Goal: Information Seeking & Learning: Learn about a topic

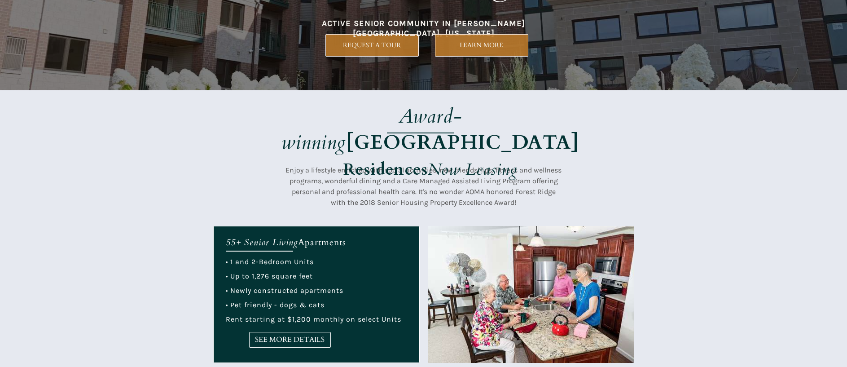
scroll to position [135, 0]
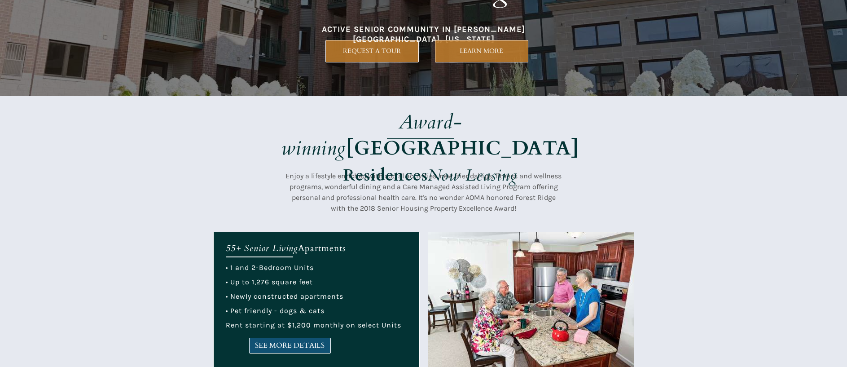
click at [283, 346] on span "SEE MORE DETAILS" at bounding box center [290, 345] width 81 height 9
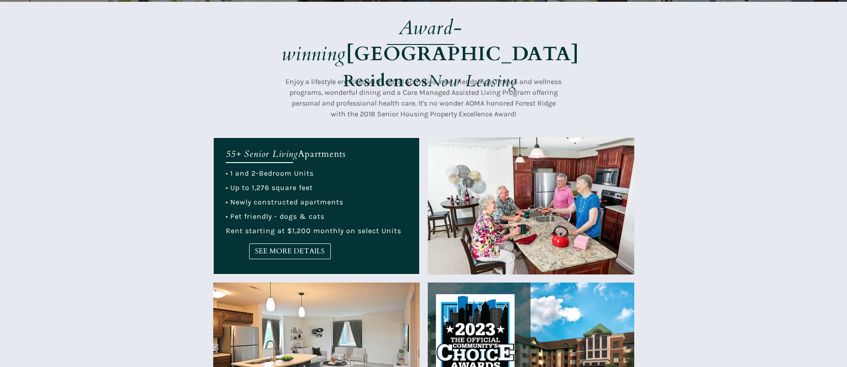
scroll to position [224, 0]
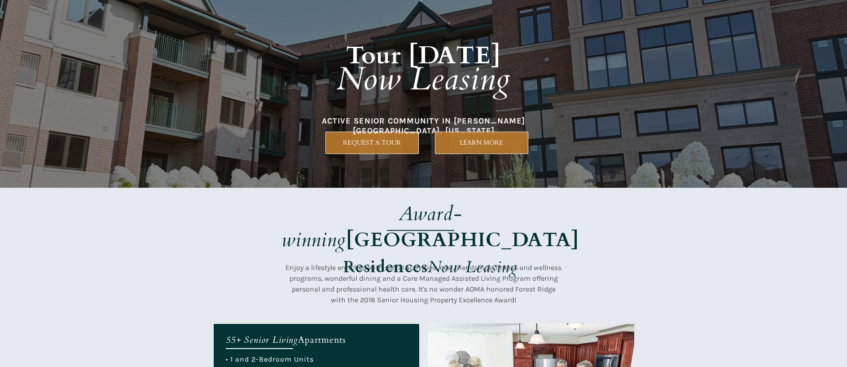
scroll to position [0, 0]
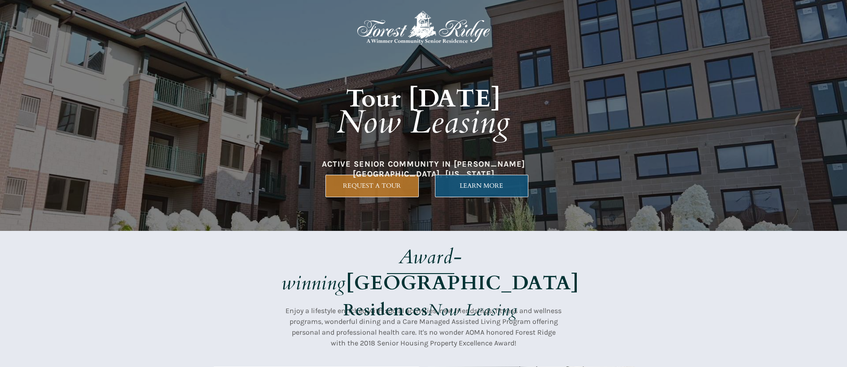
click at [476, 181] on link "LEARN MORE" at bounding box center [481, 186] width 93 height 22
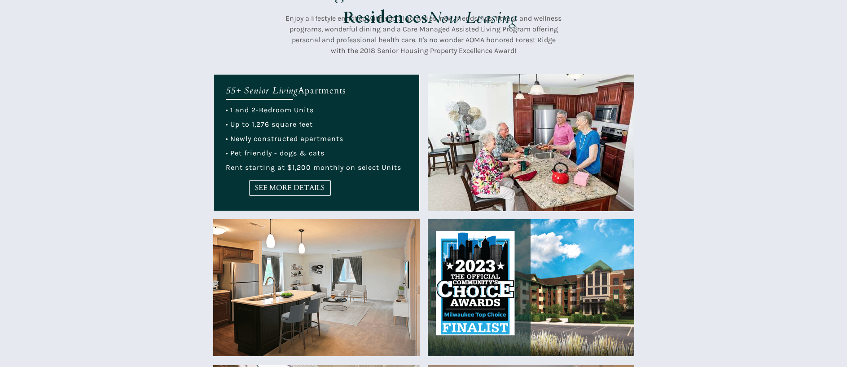
scroll to position [314, 0]
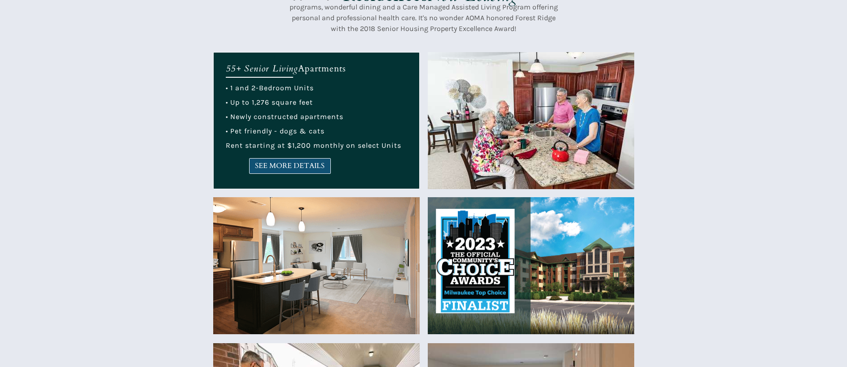
click at [282, 165] on span "SEE MORE DETAILS" at bounding box center [290, 166] width 81 height 9
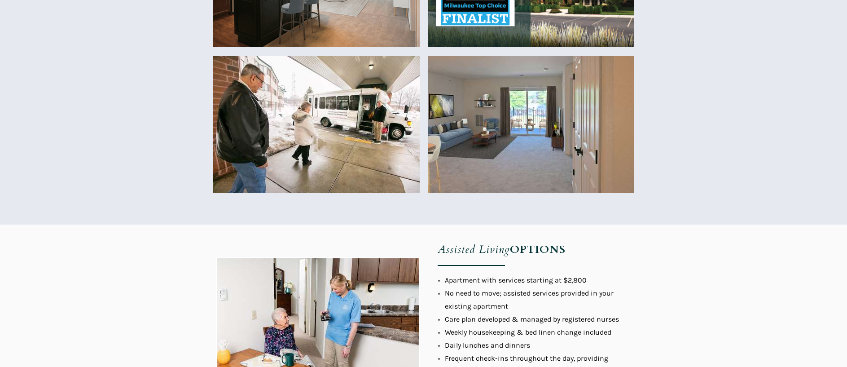
scroll to position [584, 0]
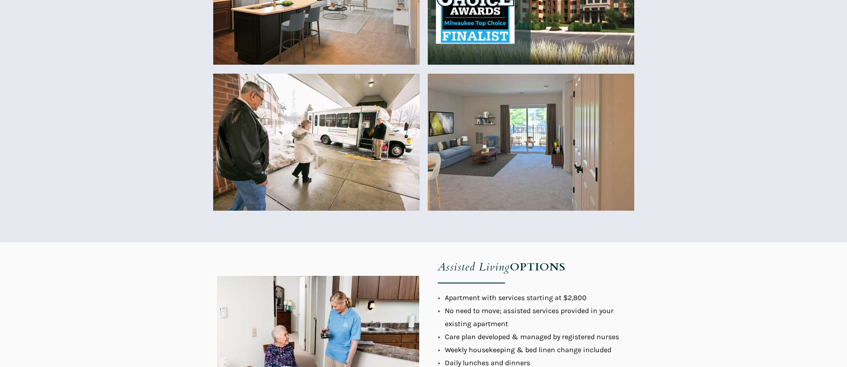
drag, startPoint x: 13, startPoint y: 2009, endPoint x: 67, endPoint y: 2050, distance: 67.7
drag, startPoint x: 238, startPoint y: 2018, endPoint x: 236, endPoint y: 2131, distance: 113.1
drag, startPoint x: 236, startPoint y: 2011, endPoint x: 344, endPoint y: 2267, distance: 278.6
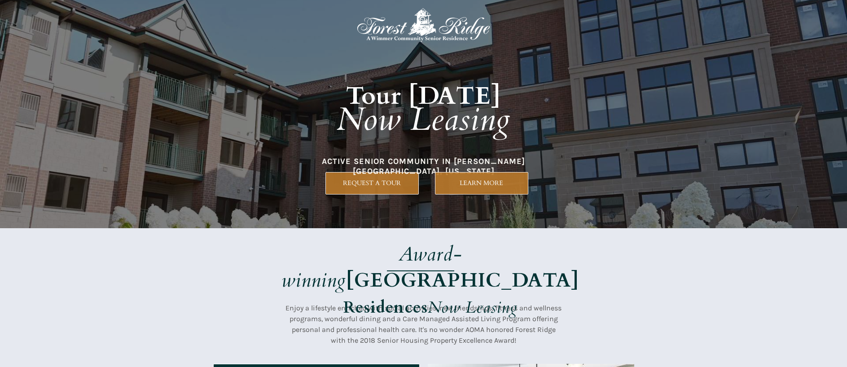
scroll to position [0, 0]
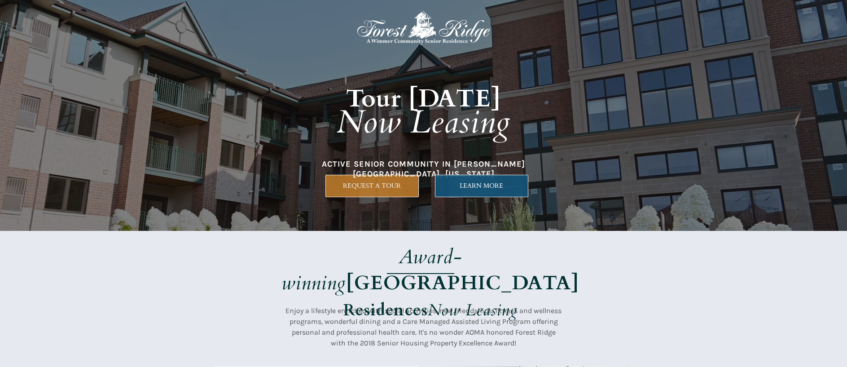
click at [483, 184] on span "LEARN MORE" at bounding box center [481, 186] width 92 height 8
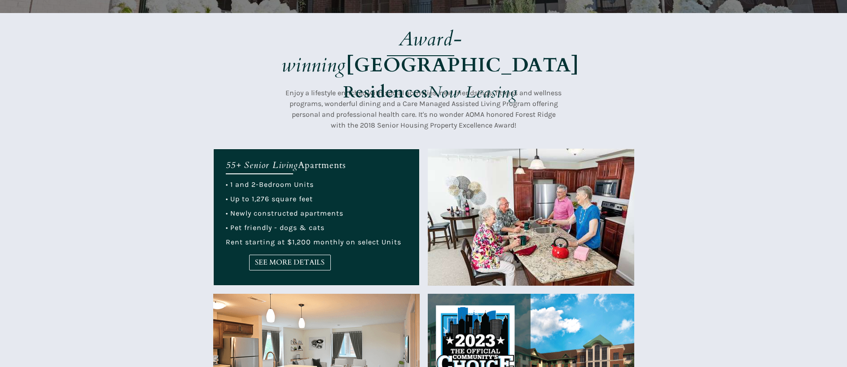
scroll to position [224, 0]
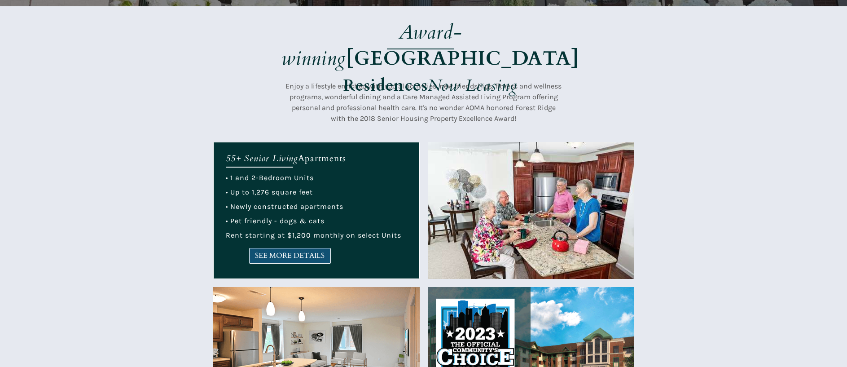
click at [313, 254] on span "SEE MORE DETAILS" at bounding box center [290, 255] width 81 height 9
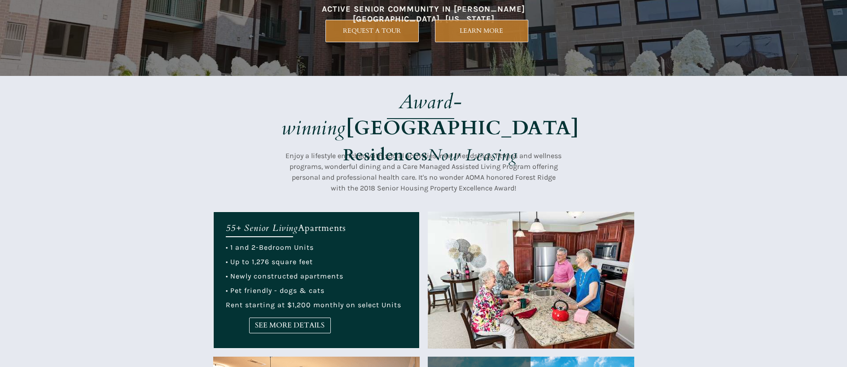
scroll to position [135, 0]
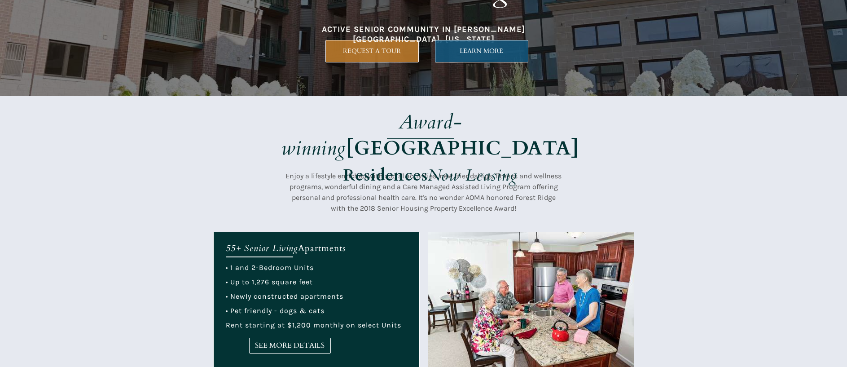
click at [478, 49] on span "LEARN MORE" at bounding box center [481, 51] width 92 height 8
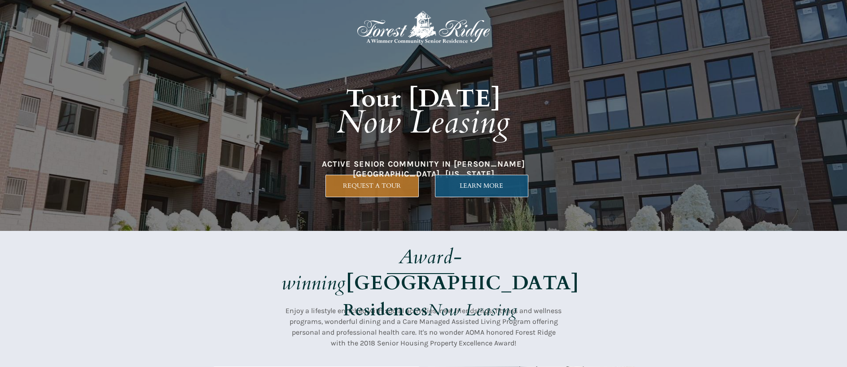
click at [448, 182] on span "LEARN MORE" at bounding box center [481, 186] width 92 height 8
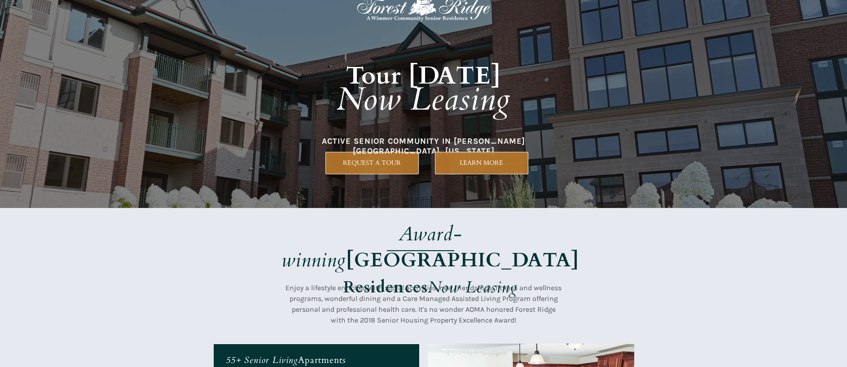
scroll to position [45, 0]
